Goal: Transaction & Acquisition: Purchase product/service

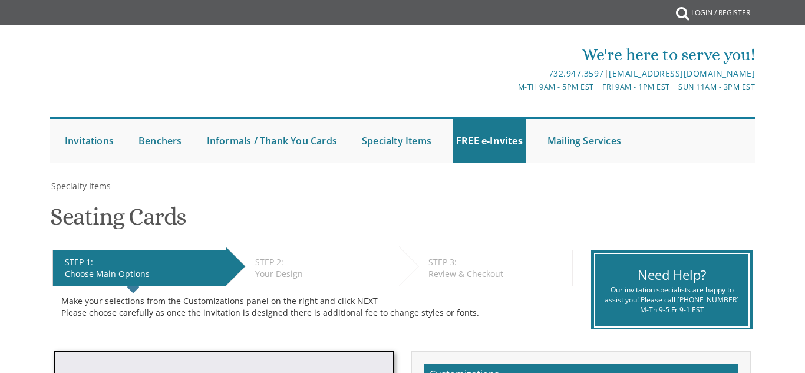
select select "400"
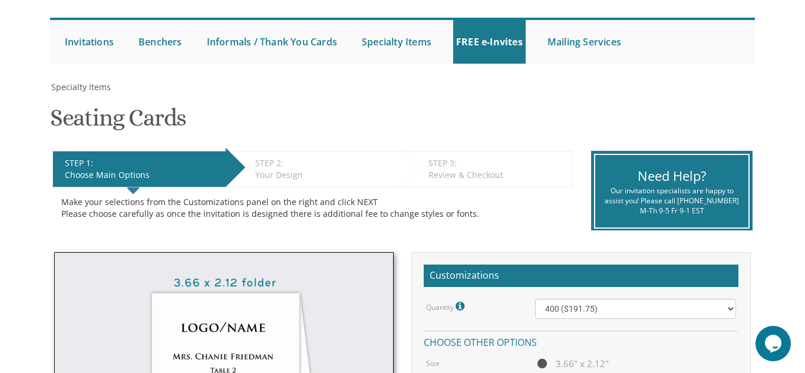
scroll to position [85, 0]
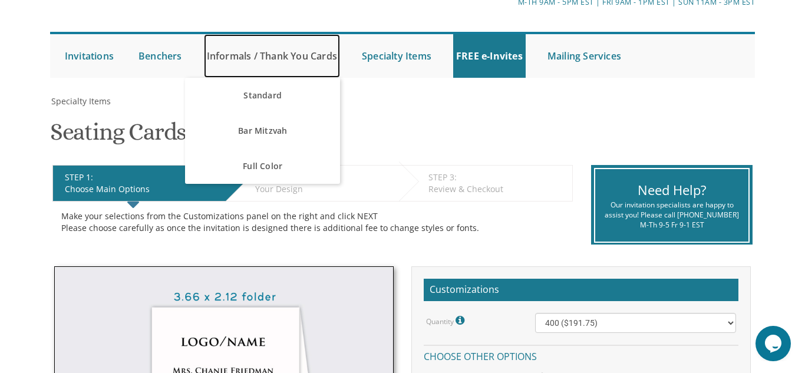
click at [302, 54] on link "Informals / Thank You Cards" at bounding box center [272, 56] width 136 height 44
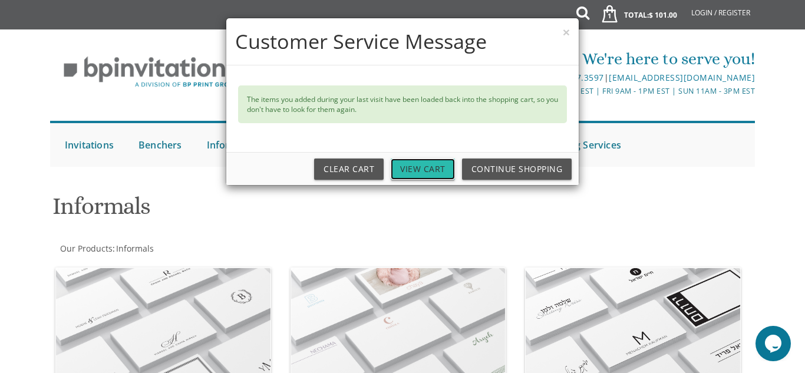
click at [421, 166] on link "View Cart" at bounding box center [423, 169] width 64 height 21
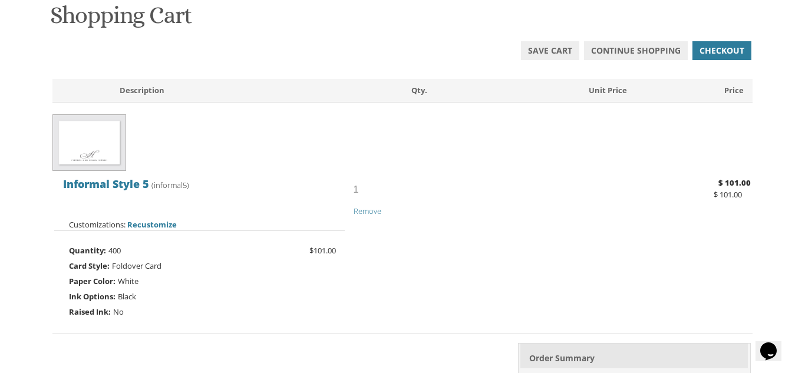
scroll to position [189, 0]
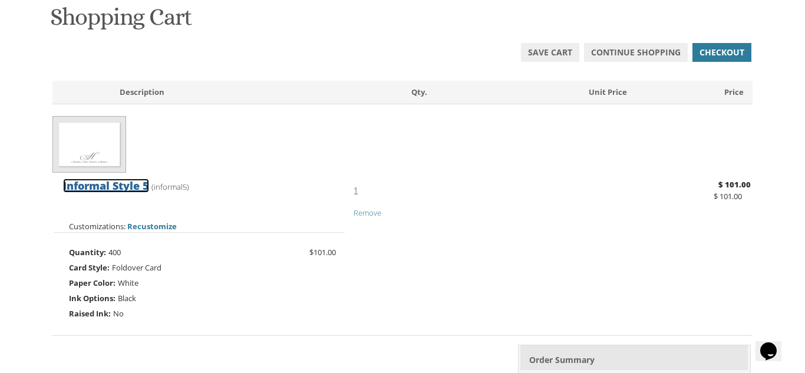
click at [114, 187] on span "Informal Style 5" at bounding box center [106, 186] width 86 height 14
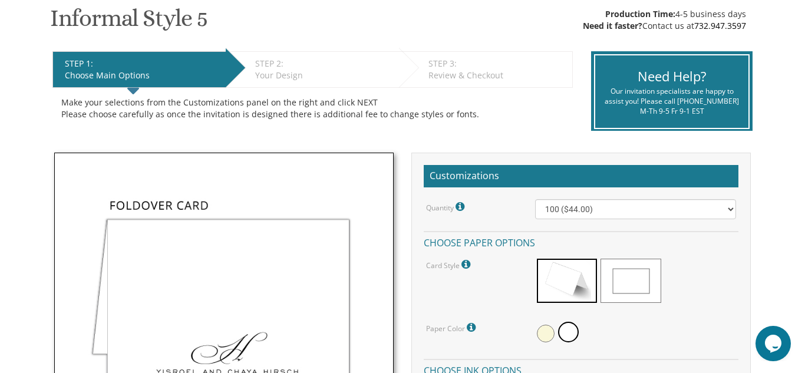
scroll to position [201, 0]
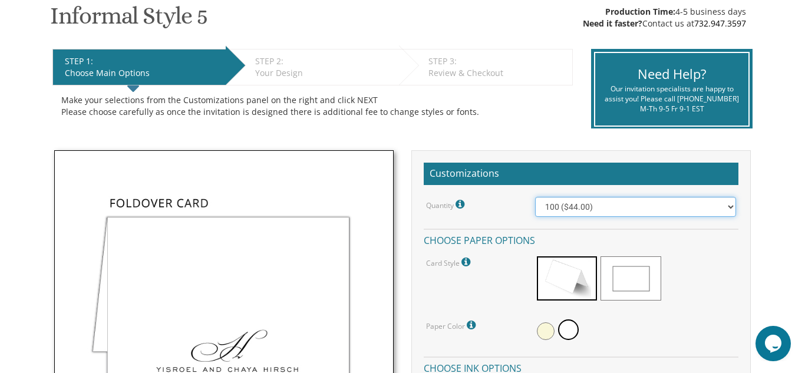
click at [729, 206] on select "100 ($44.00) 200 ($63.00) 300 ($82.00) 400 ($101.00) 500 ($120.00) 600 ($139.00…" at bounding box center [635, 207] width 201 height 20
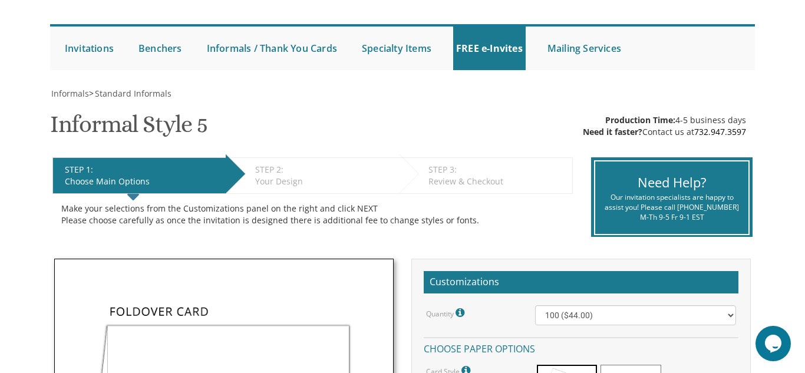
scroll to position [88, 0]
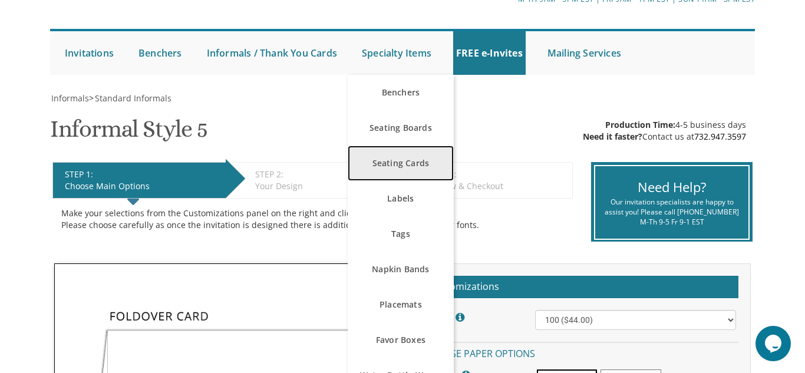
click at [413, 161] on link "Seating Cards" at bounding box center [401, 163] width 106 height 35
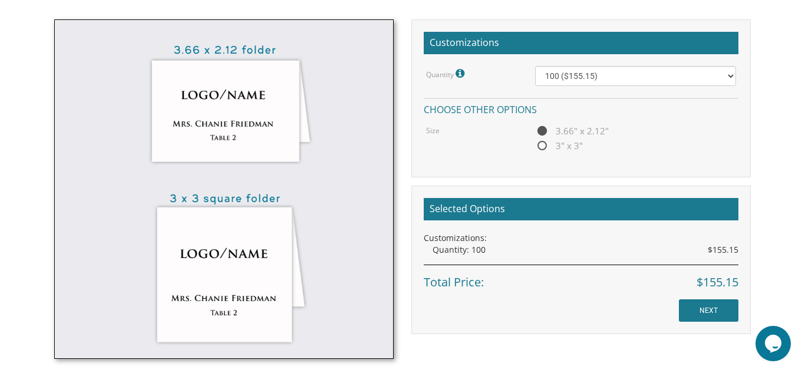
scroll to position [335, 0]
